Goal: Contribute content

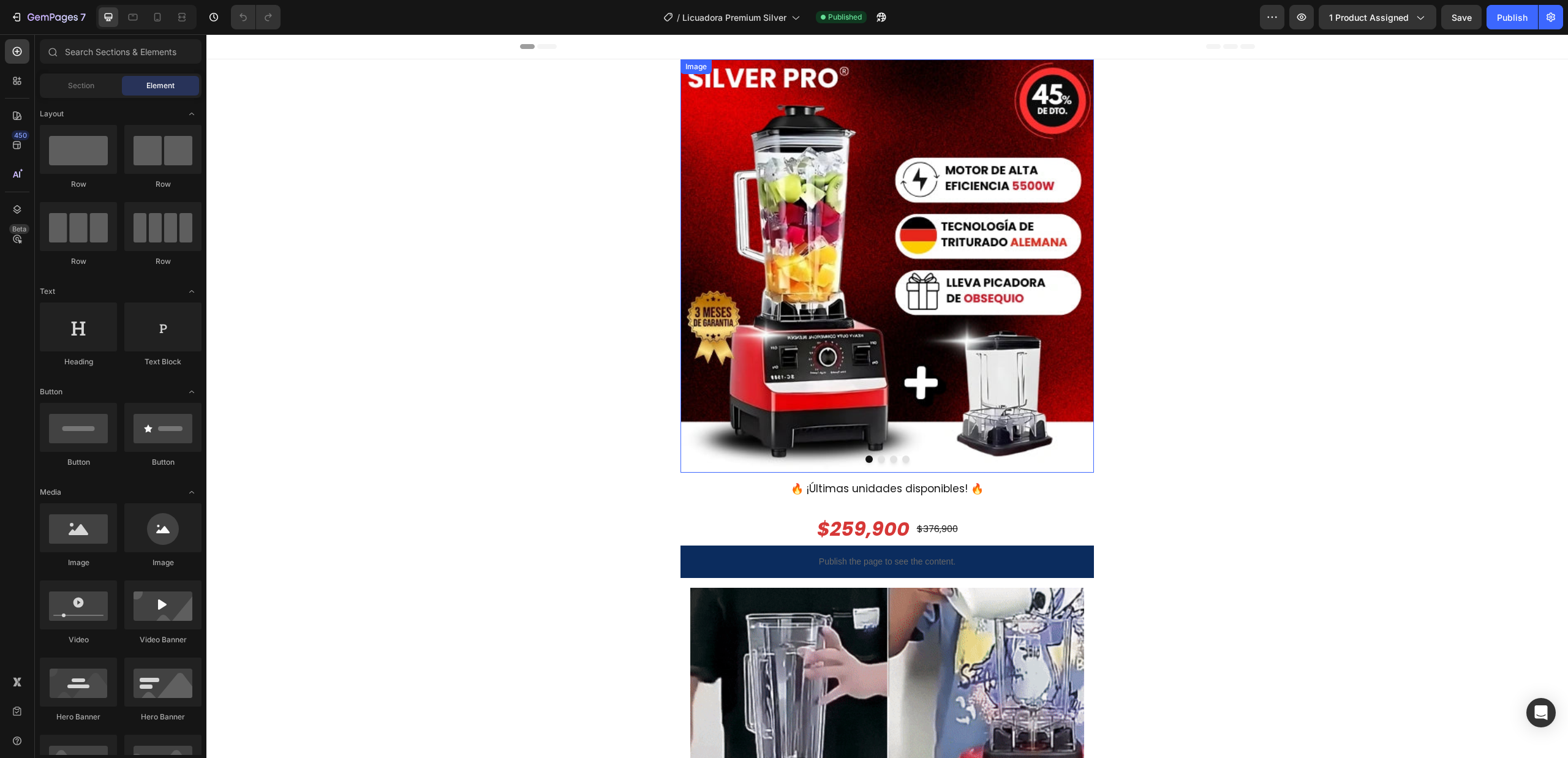
click at [751, 171] on img at bounding box center [887, 266] width 414 height 414
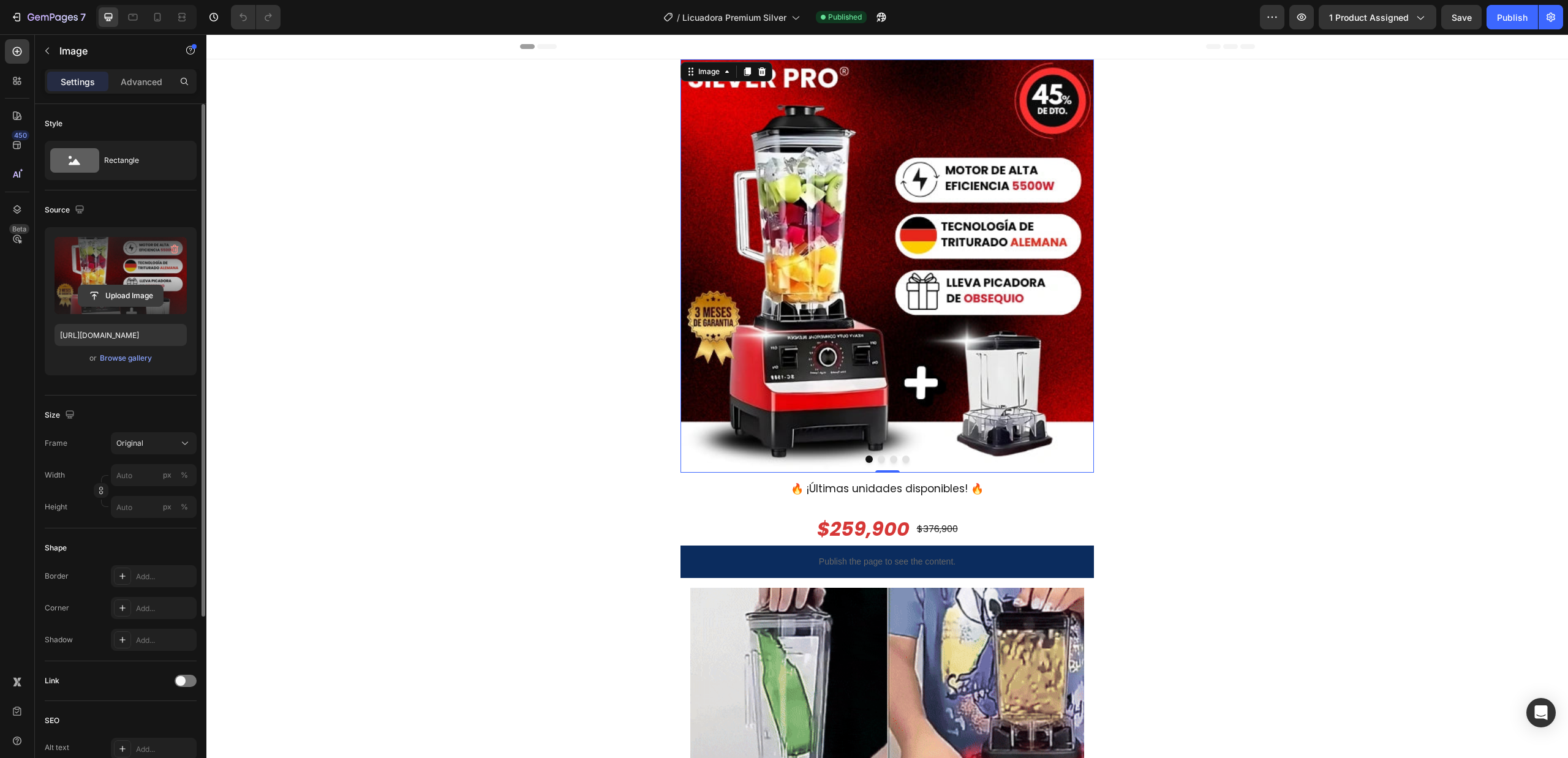
click at [122, 300] on input "file" at bounding box center [120, 295] width 84 height 21
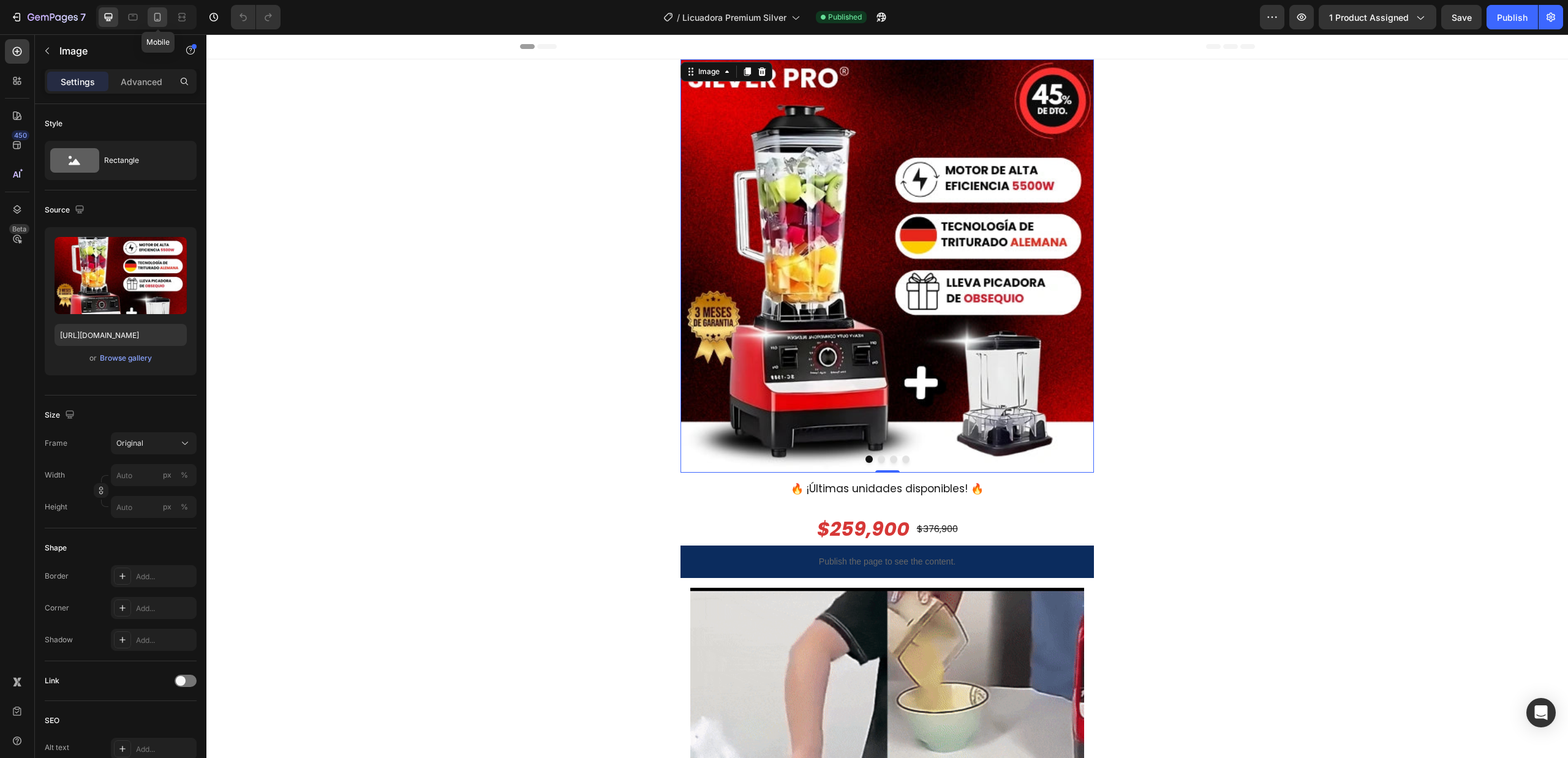
click at [160, 15] on icon at bounding box center [158, 17] width 12 height 12
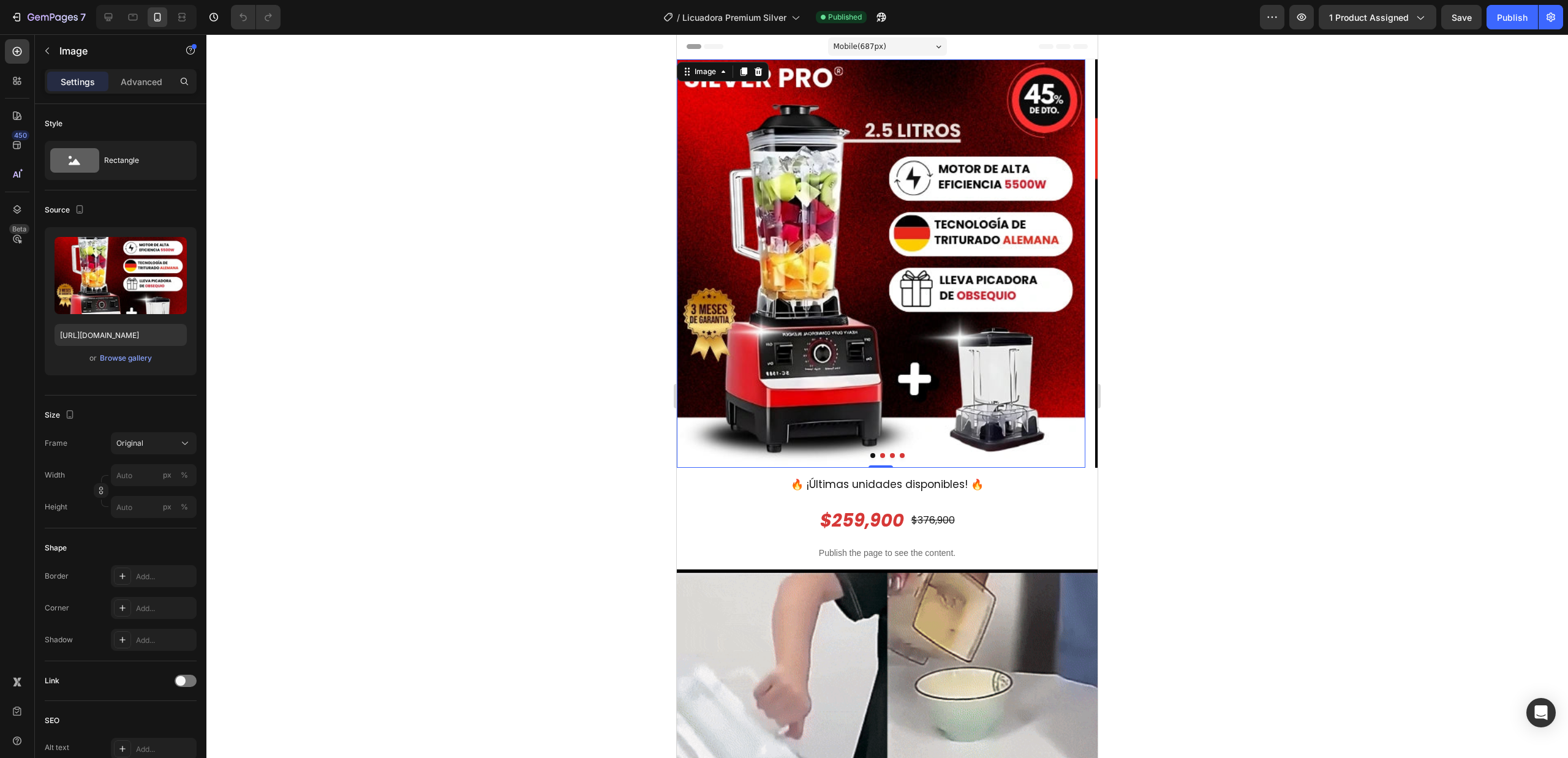
click at [798, 236] on img at bounding box center [880, 263] width 408 height 408
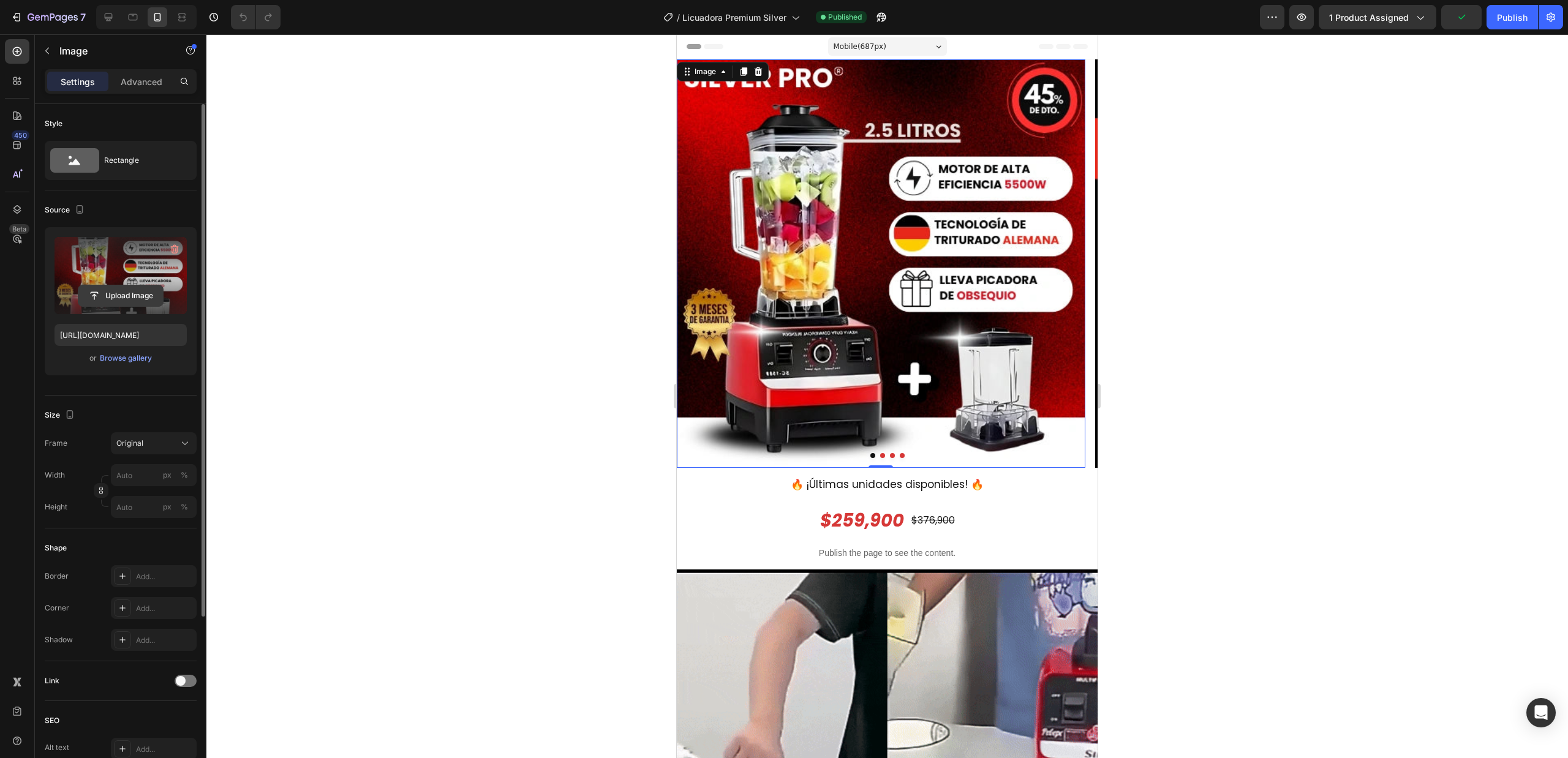
click at [119, 290] on input "file" at bounding box center [120, 295] width 84 height 21
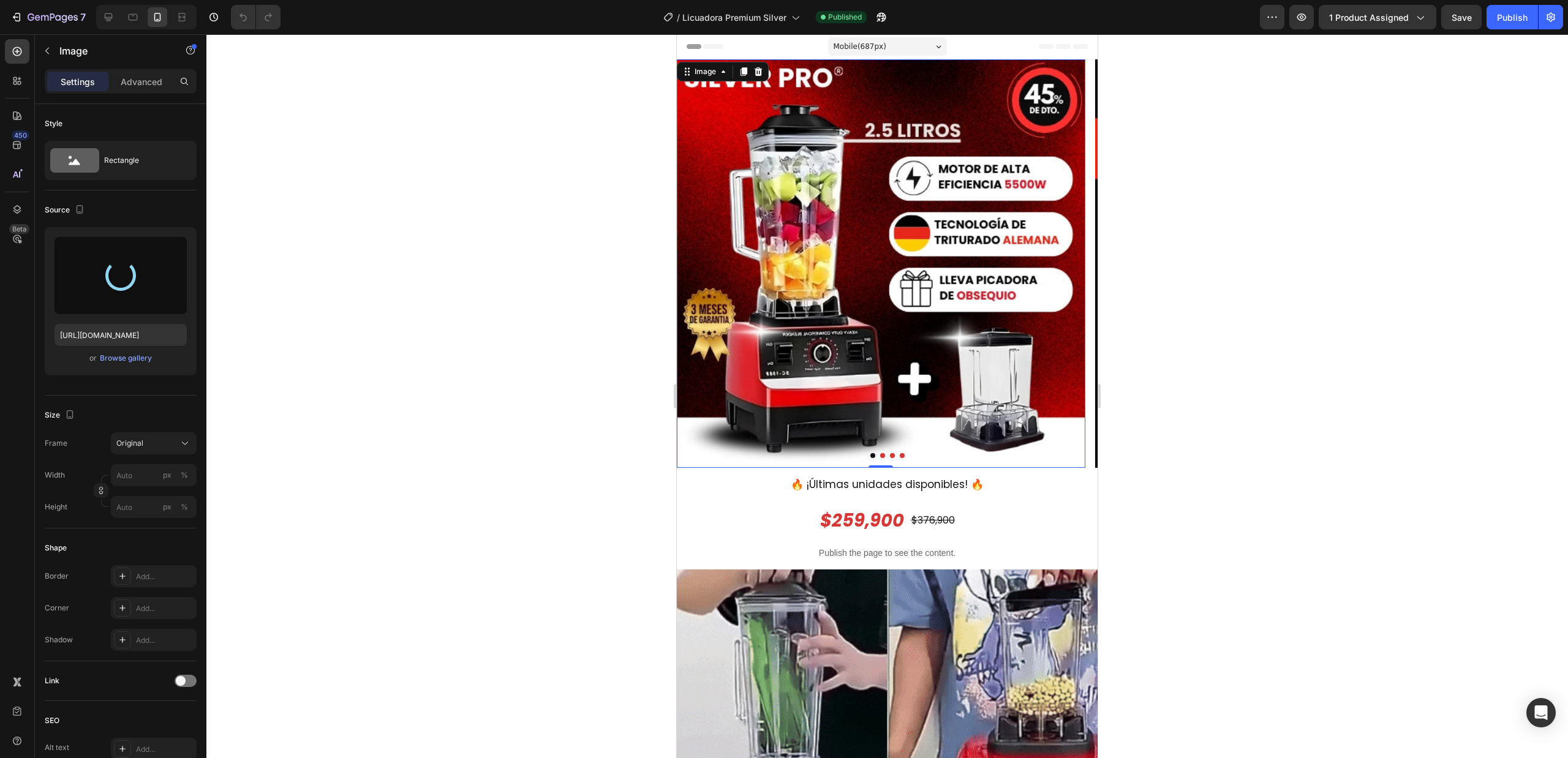
type input "[URL][DOMAIN_NAME]"
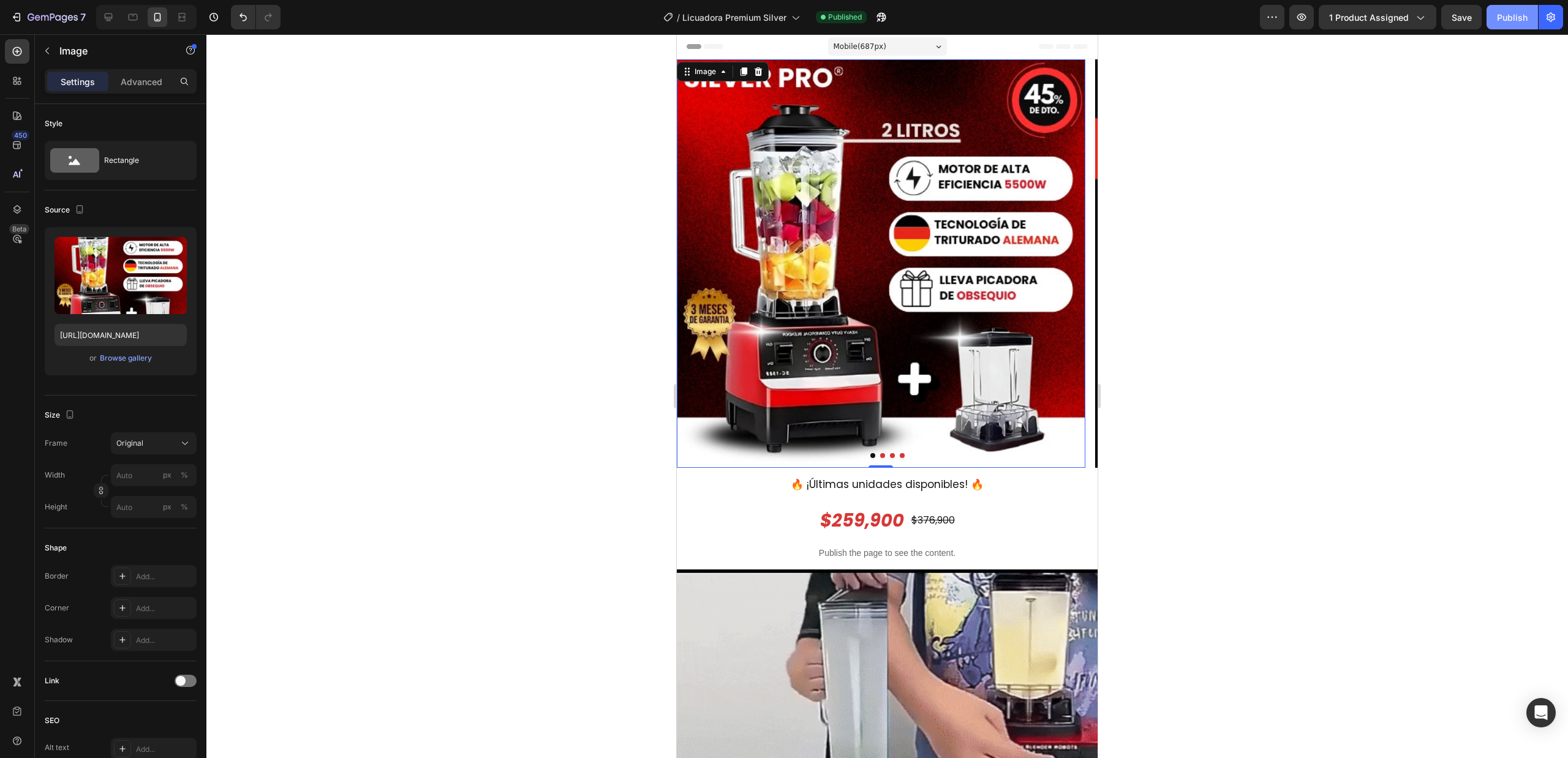
click at [1520, 13] on div "Publish" at bounding box center [1512, 17] width 31 height 13
